Goal: Transaction & Acquisition: Obtain resource

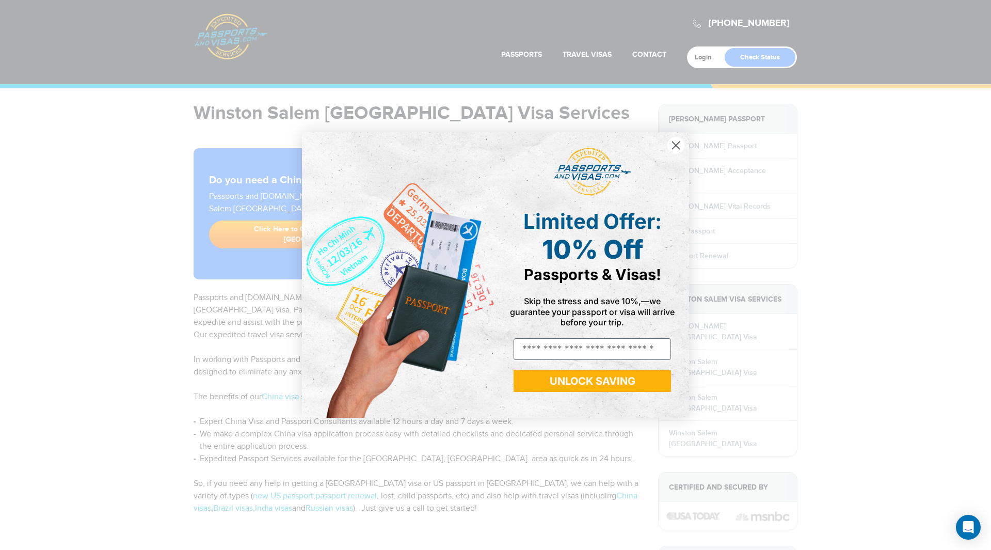
click at [673, 144] on circle "Close dialog" at bounding box center [675, 145] width 17 height 17
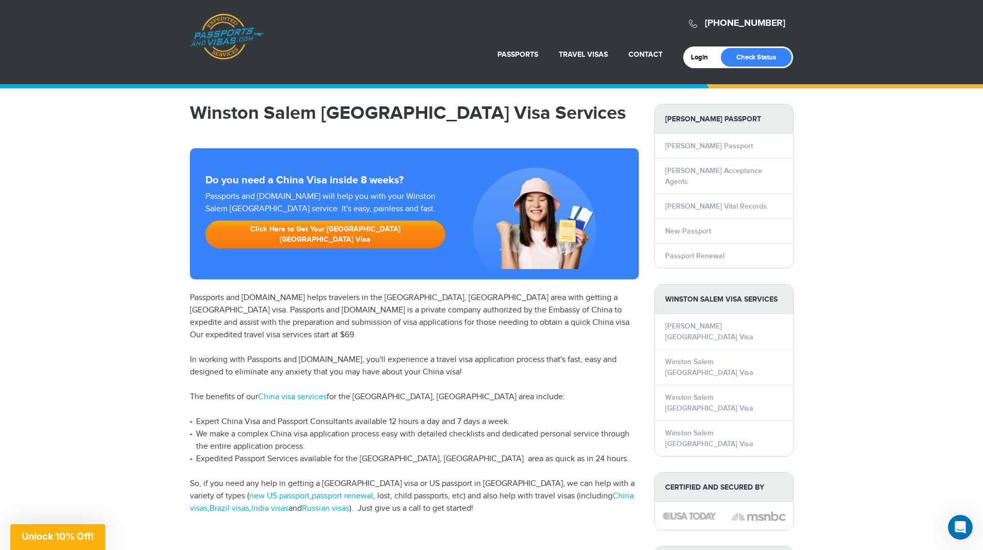
click at [316, 231] on link "Click Here to Get Your [GEOGRAPHIC_DATA] [GEOGRAPHIC_DATA] Visa" at bounding box center [325, 234] width 240 height 28
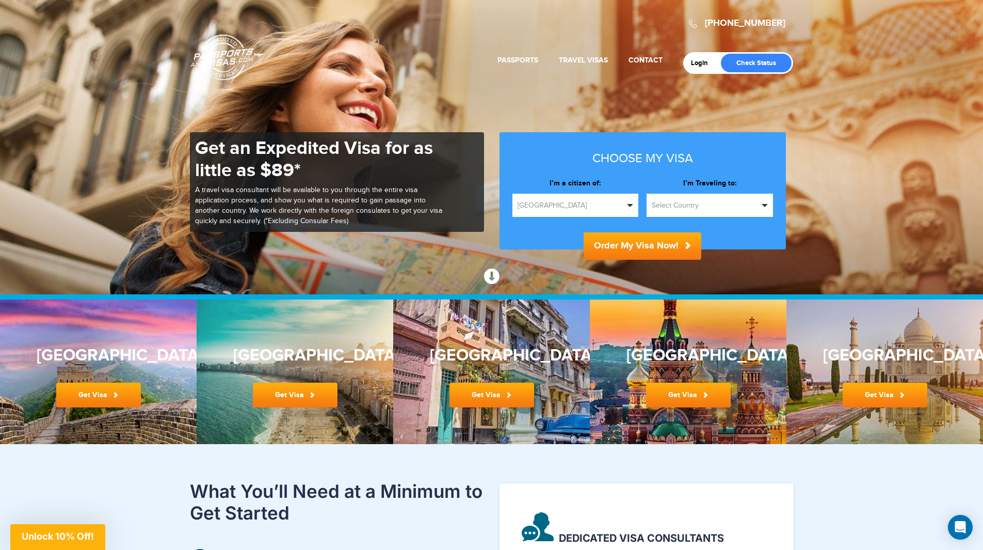
click at [626, 203] on button "United States" at bounding box center [575, 205] width 126 height 23
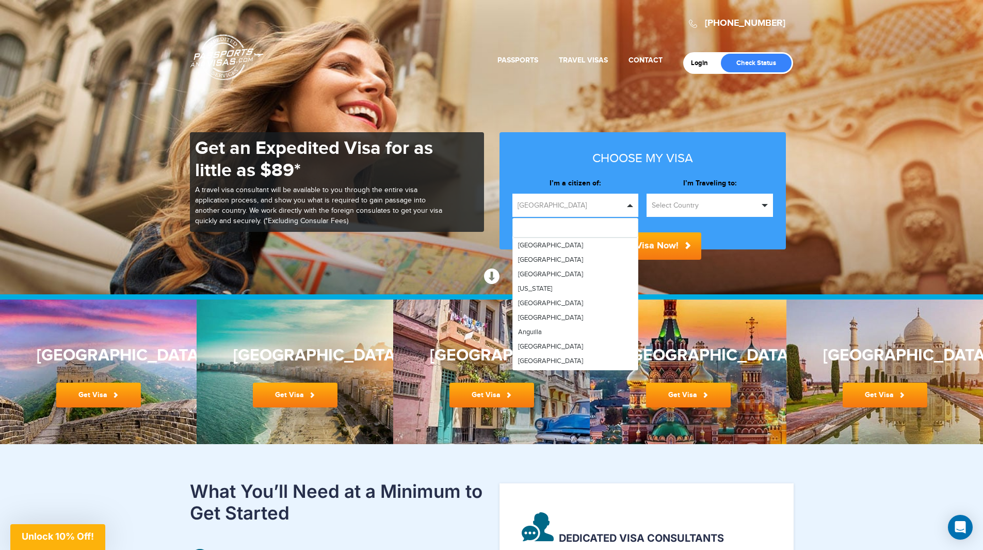
click at [626, 203] on button "United States" at bounding box center [575, 205] width 126 height 23
